Goal: Task Accomplishment & Management: Use online tool/utility

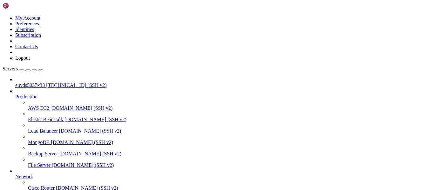
click at [52, 83] on span "[TECHNICAL_ID] (SSH v2)" at bounding box center [76, 85] width 60 height 5
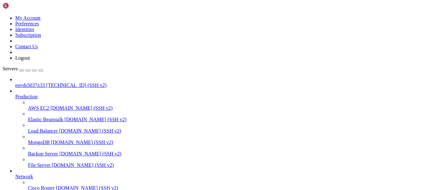
click at [41, 83] on span "euvds5037x33" at bounding box center [30, 85] width 30 height 5
click at [50, 83] on span "[TECHNICAL_ID] (SSH v2)" at bounding box center [76, 85] width 60 height 5
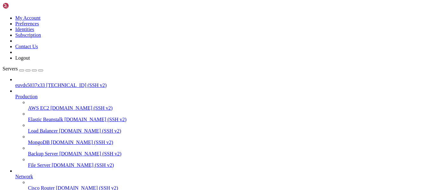
click at [50, 83] on span "[TECHNICAL_ID] (SSH v2)" at bounding box center [76, 85] width 60 height 5
drag, startPoint x: 238, startPoint y: 94, endPoint x: 159, endPoint y: 65, distance: 84.9
drag, startPoint x: 4, startPoint y: 431, endPoint x: 49, endPoint y: 438, distance: 45.3
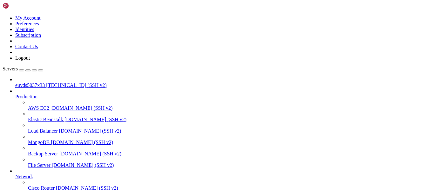
drag, startPoint x: 7, startPoint y: 436, endPoint x: 141, endPoint y: 440, distance: 134.6
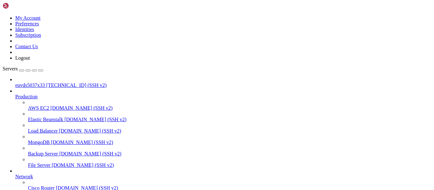
drag, startPoint x: 8, startPoint y: 395, endPoint x: 94, endPoint y: 438, distance: 96.4
copy div "////////////////////////////// // INSTALLING SITEPAD // Detected Panel : cPanel…"
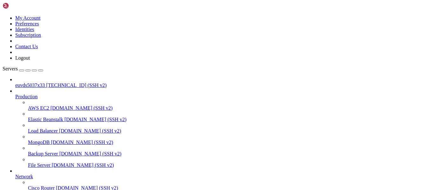
scroll to position [57, 0]
